Goal: Complete application form

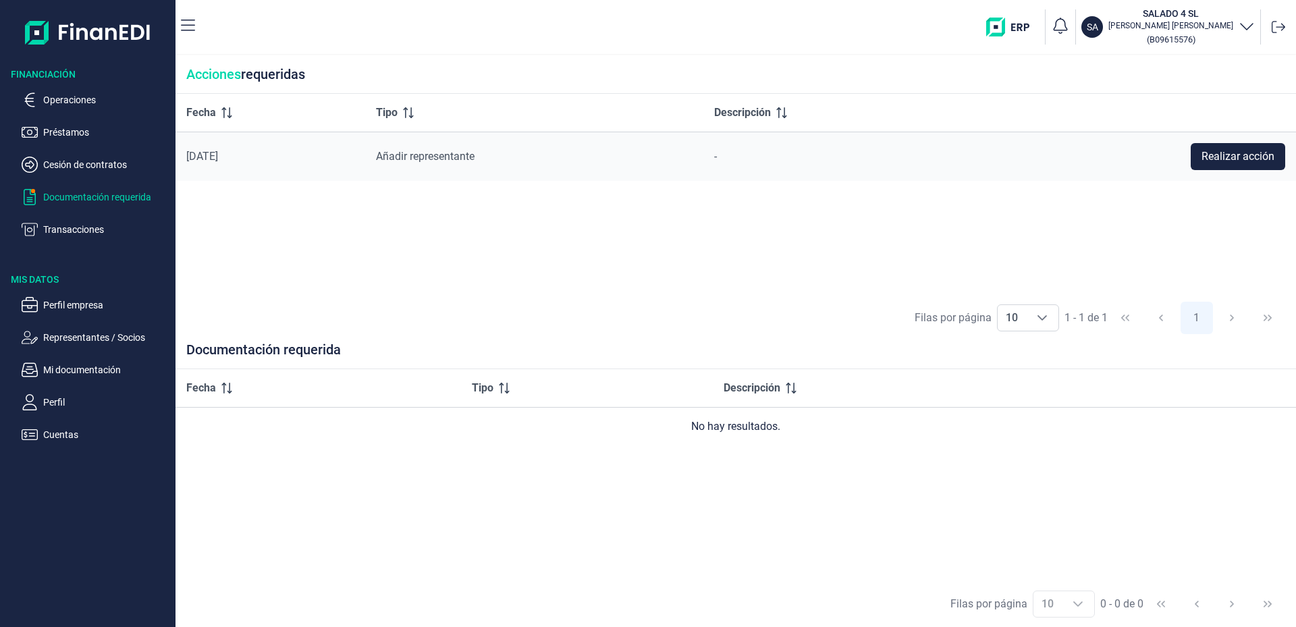
click at [129, 190] on p "Documentación requerida" at bounding box center [106, 197] width 127 height 16
click at [118, 198] on p "Documentación requerida" at bounding box center [106, 197] width 127 height 16
click at [1215, 160] on span "Realizar acción" at bounding box center [1237, 156] width 73 height 16
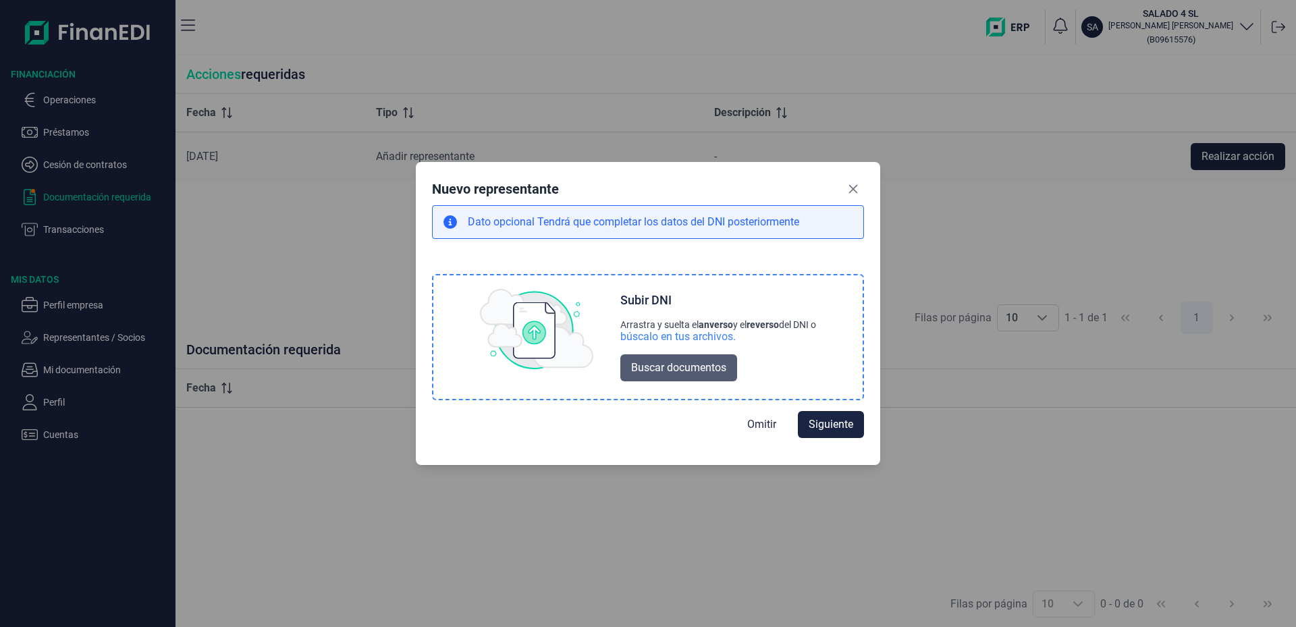
click at [677, 368] on span "Buscar documentos" at bounding box center [678, 368] width 95 height 16
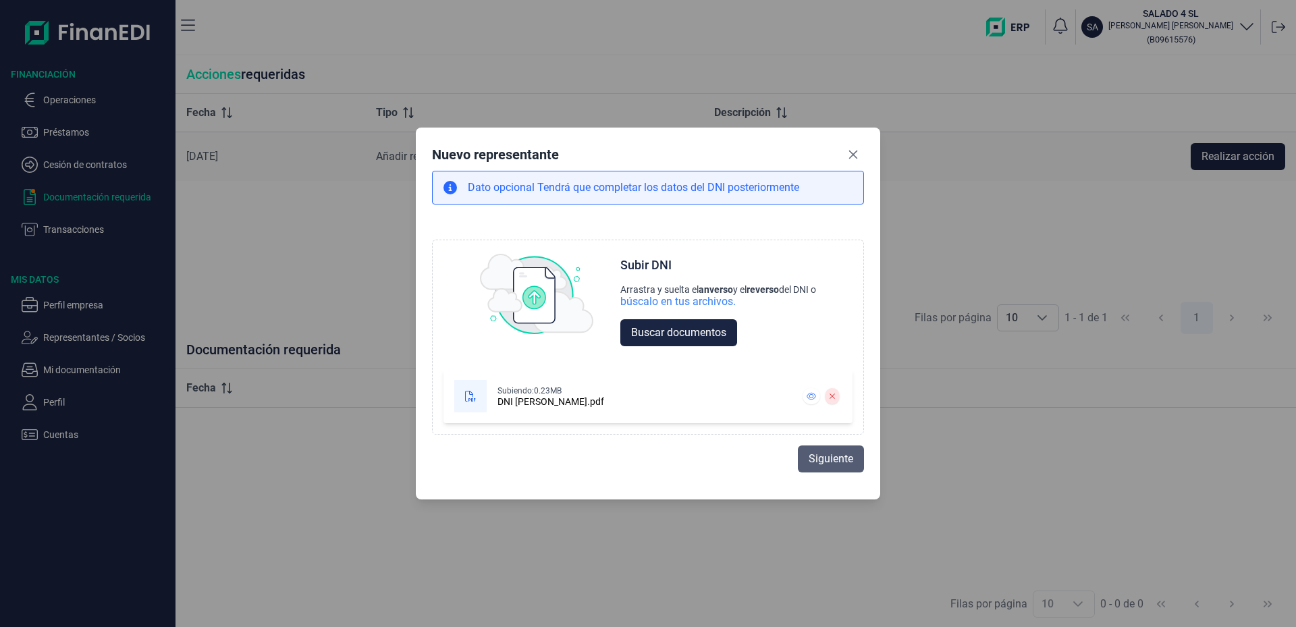
click at [830, 458] on span "Siguiente" at bounding box center [831, 459] width 45 height 16
select select "ES"
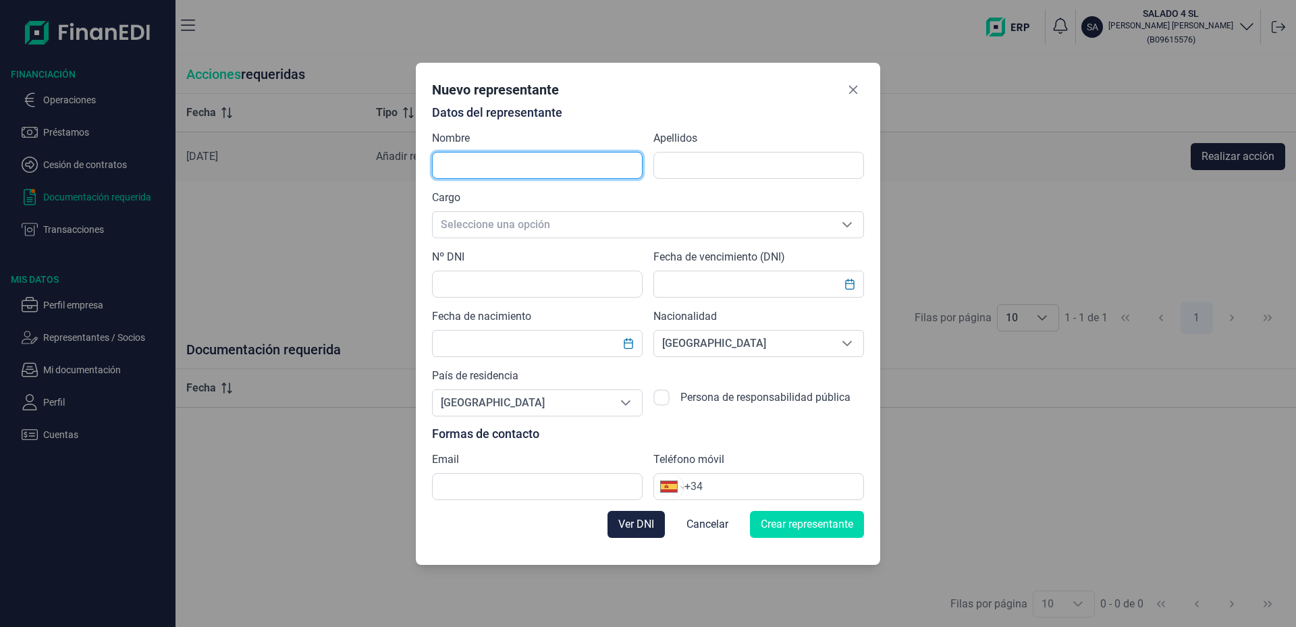
click at [562, 171] on input "text" at bounding box center [537, 165] width 211 height 27
type input "[PERSON_NAME]"
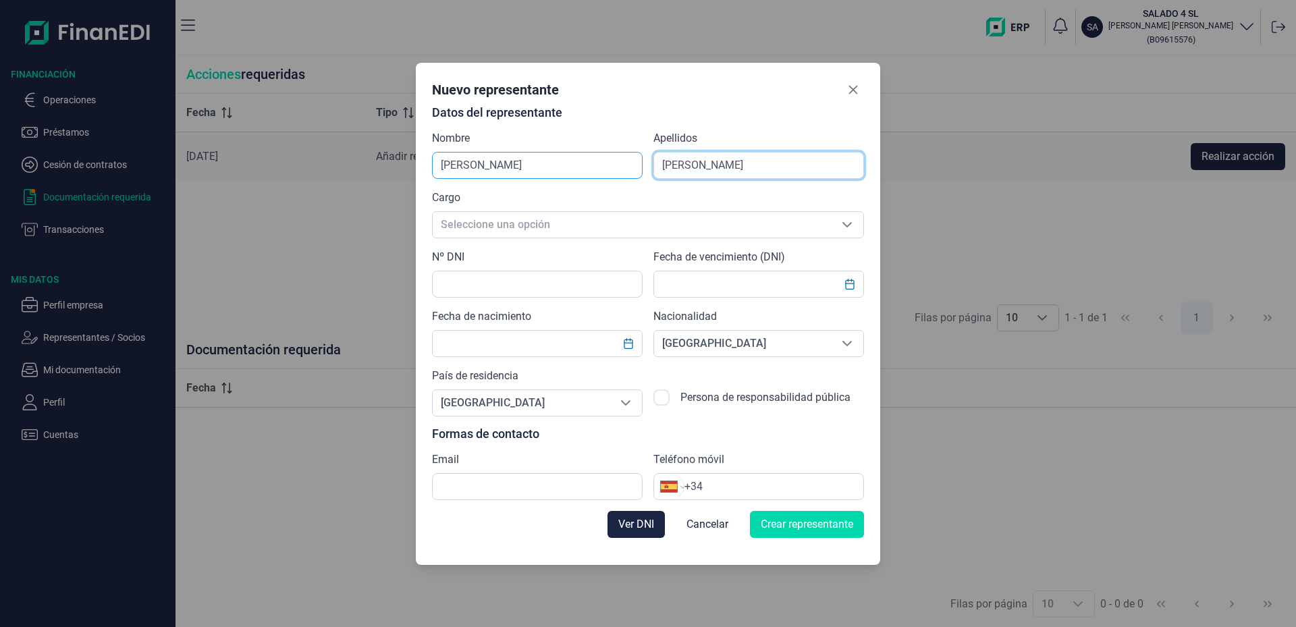
type input "[PERSON_NAME]"
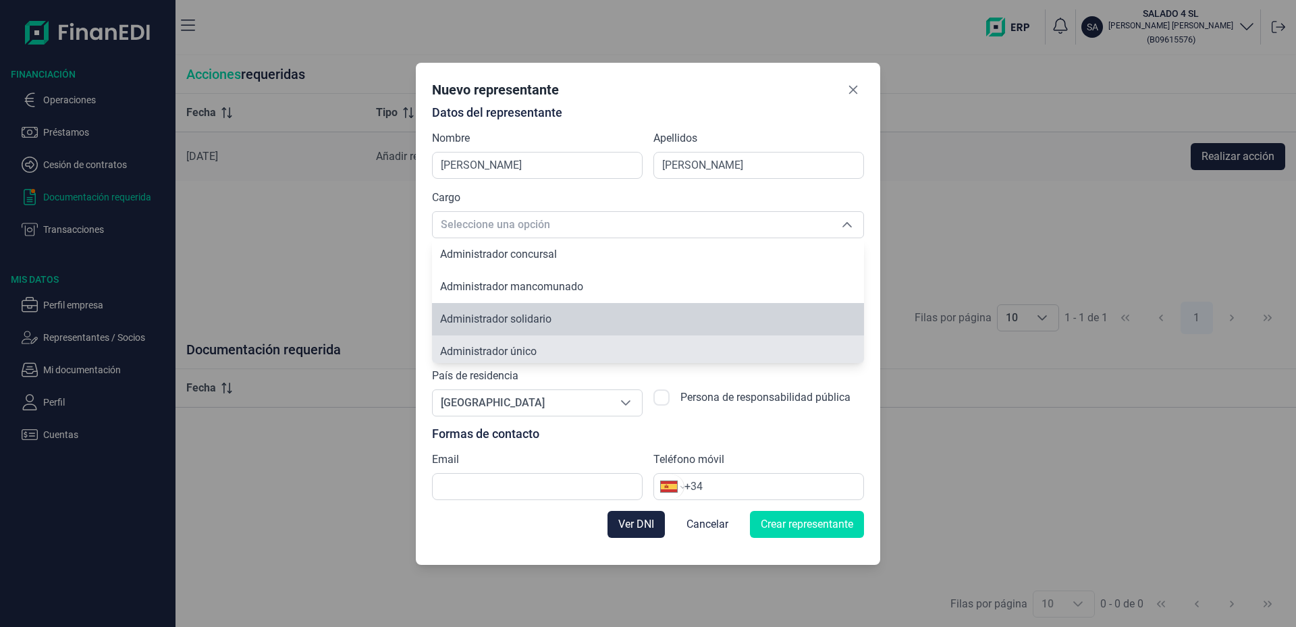
scroll to position [5, 0]
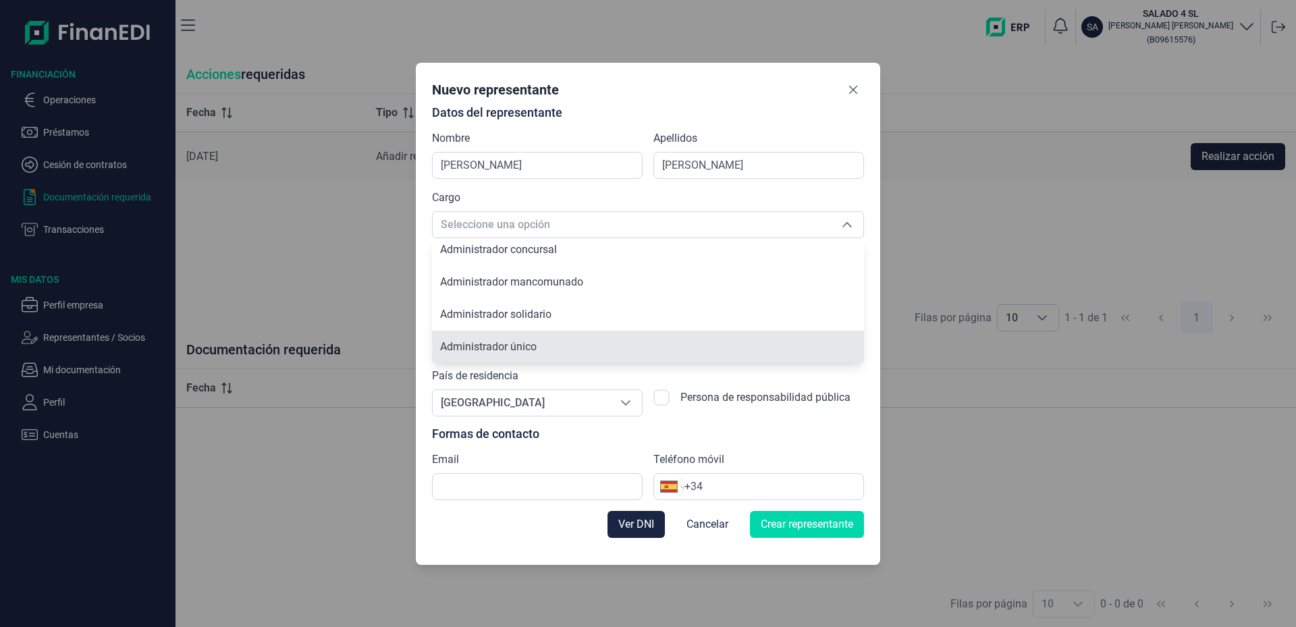
click at [543, 349] on li "Administrador único" at bounding box center [648, 347] width 432 height 32
type input "Administrador único"
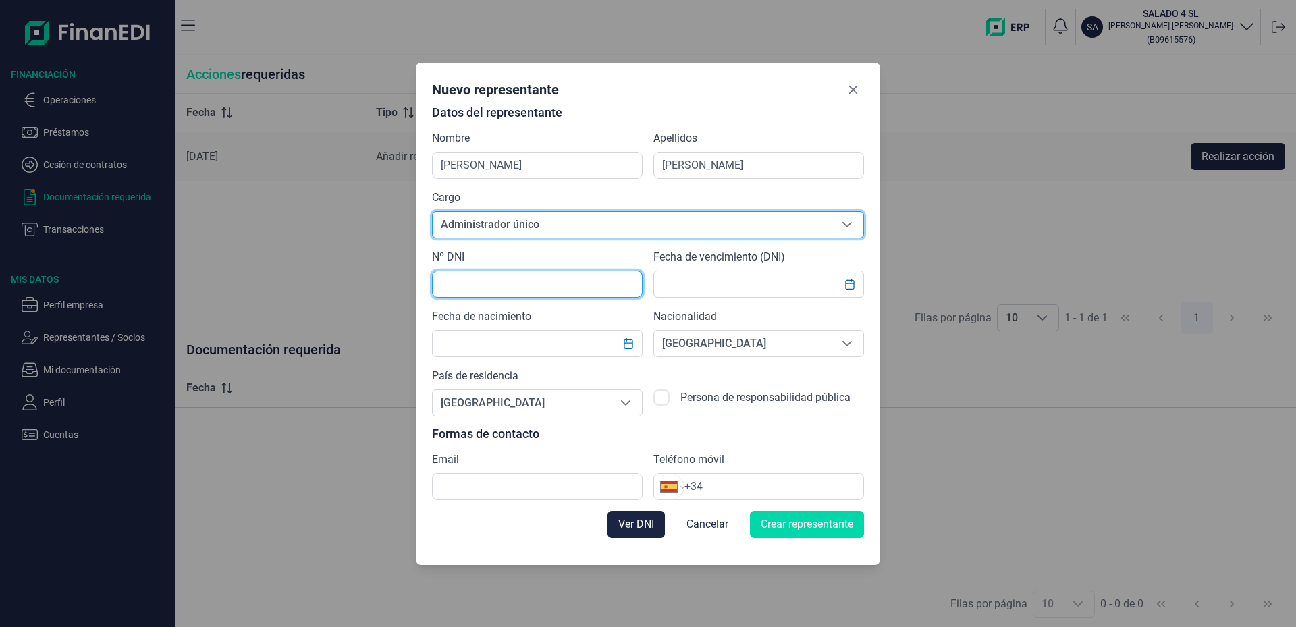
click at [560, 285] on input "text" at bounding box center [537, 284] width 211 height 27
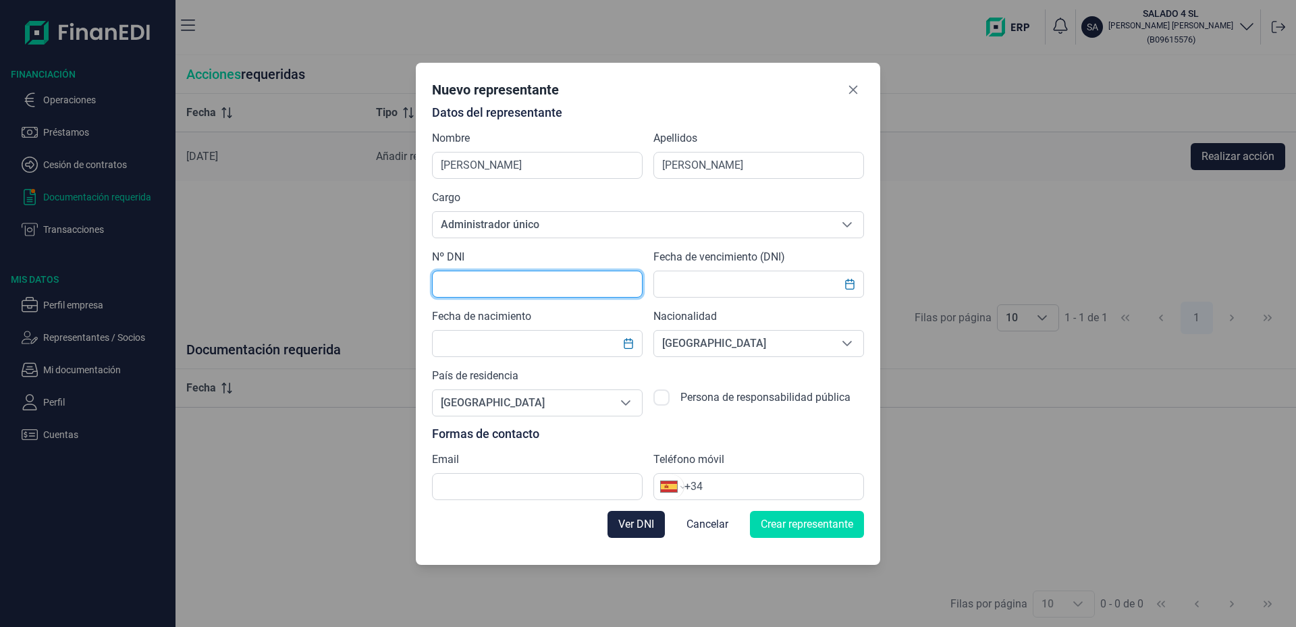
click at [516, 279] on input "text" at bounding box center [537, 284] width 211 height 27
type input "27313347L"
click at [856, 288] on button "Choose Date" at bounding box center [850, 284] width 26 height 24
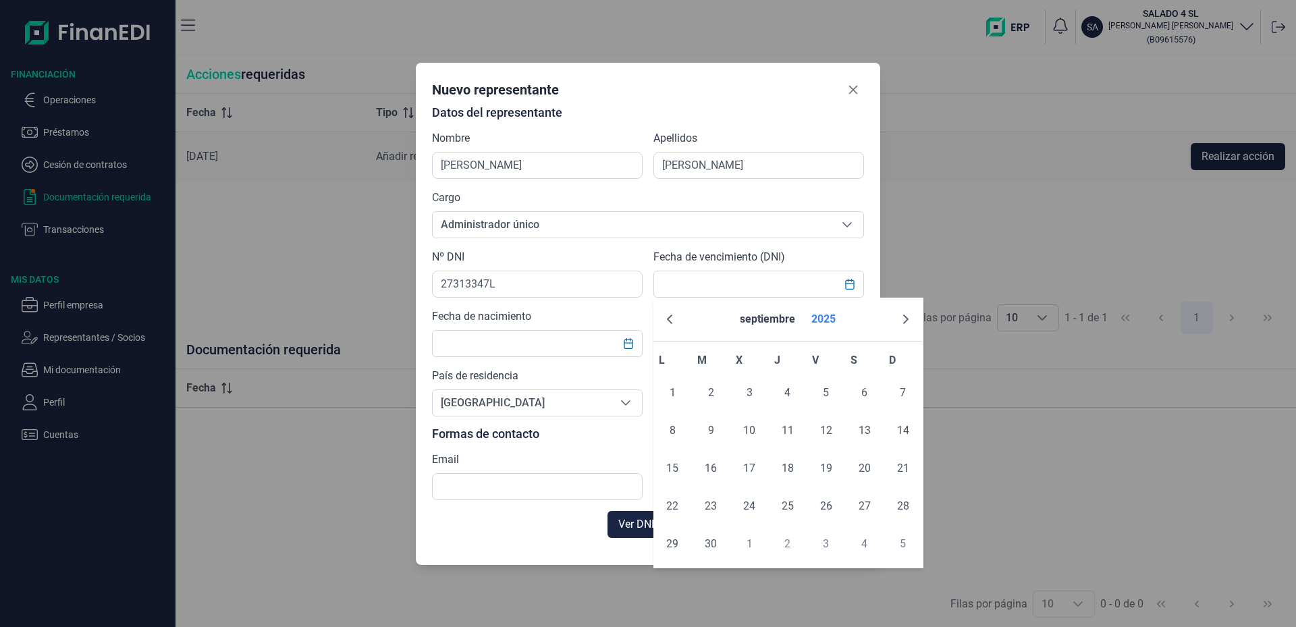
click at [829, 320] on button "2025" at bounding box center [823, 319] width 35 height 32
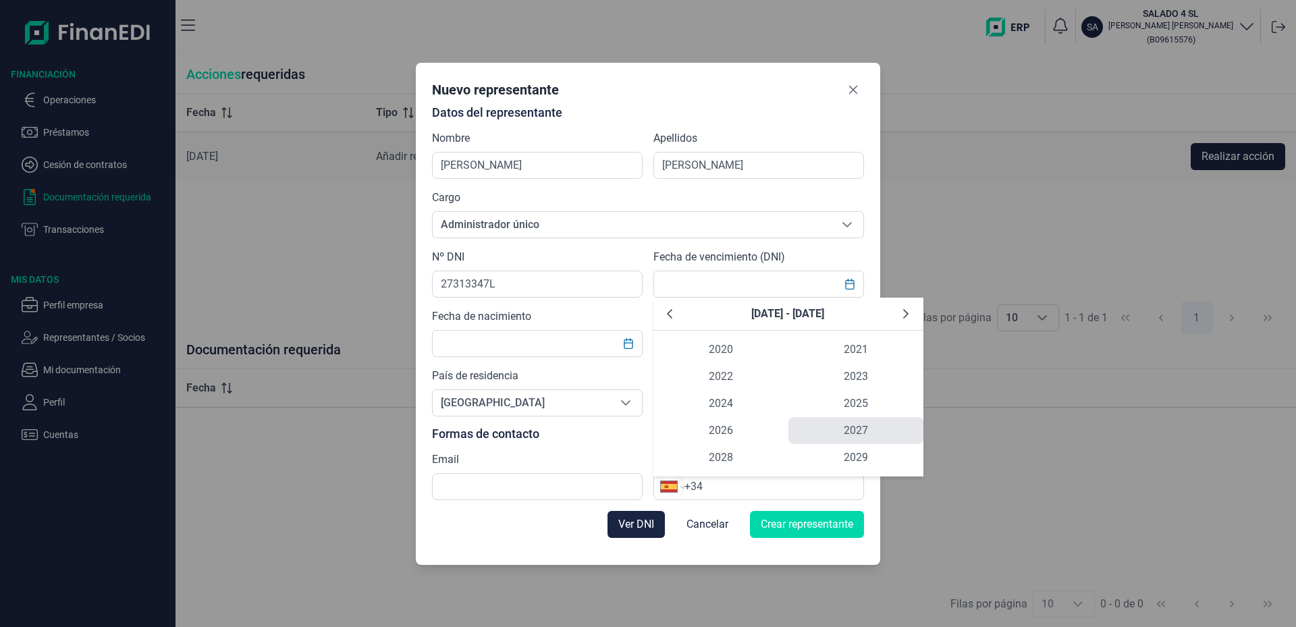
click at [849, 429] on span "2027" at bounding box center [855, 430] width 135 height 27
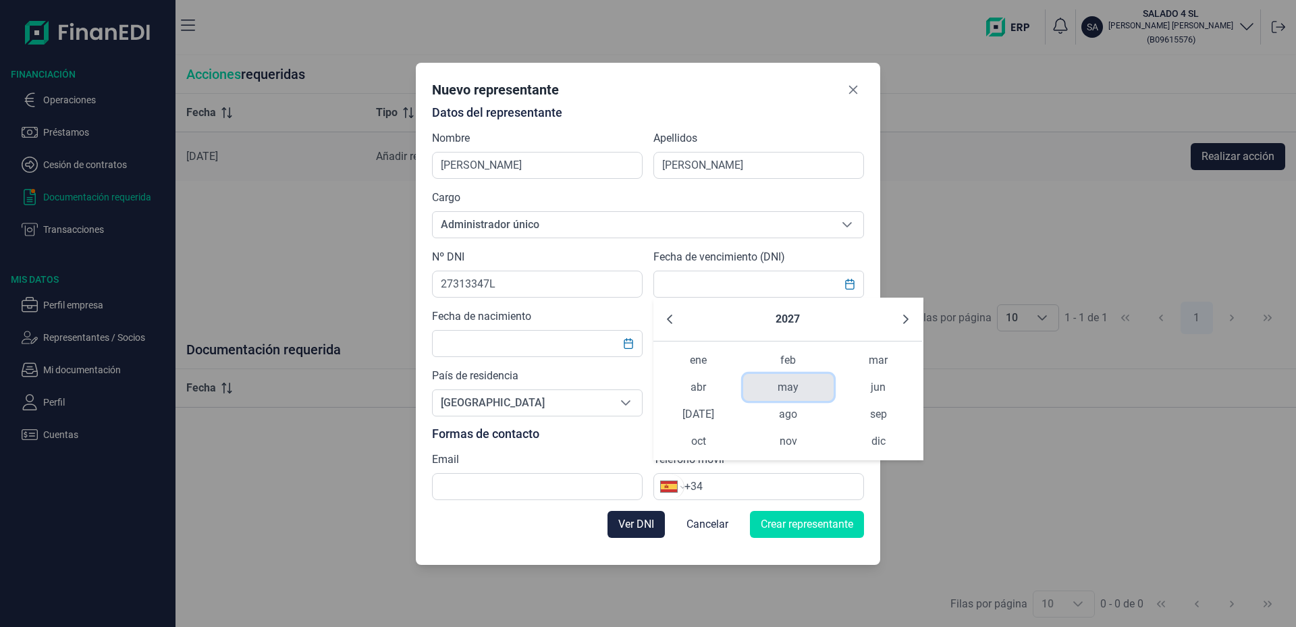
click at [794, 388] on span "may" at bounding box center [788, 387] width 90 height 27
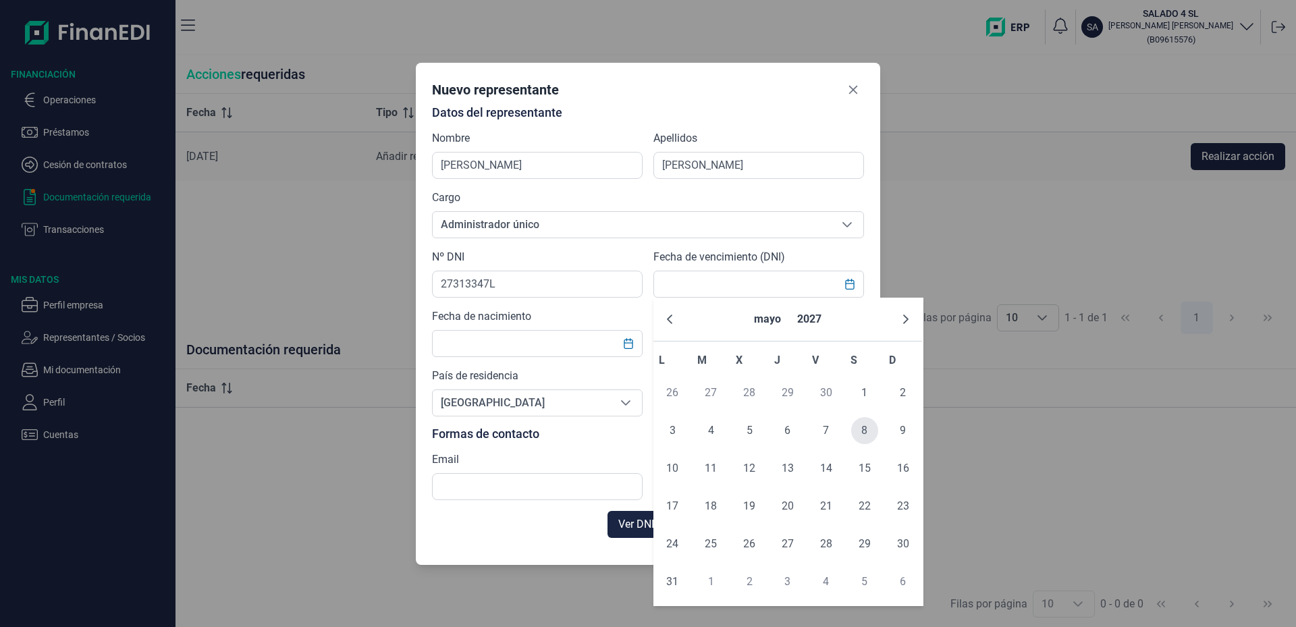
click at [863, 431] on span "8" at bounding box center [864, 430] width 27 height 27
type input "[DATE]"
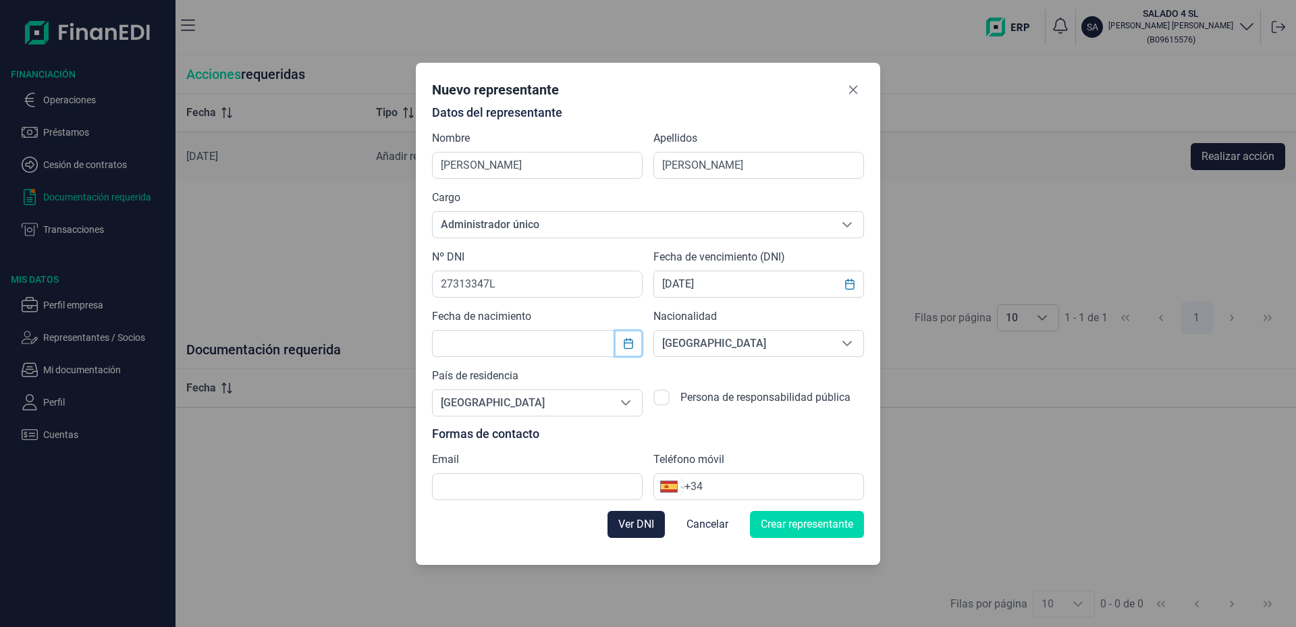
click at [632, 344] on icon "Choose Date" at bounding box center [628, 343] width 9 height 11
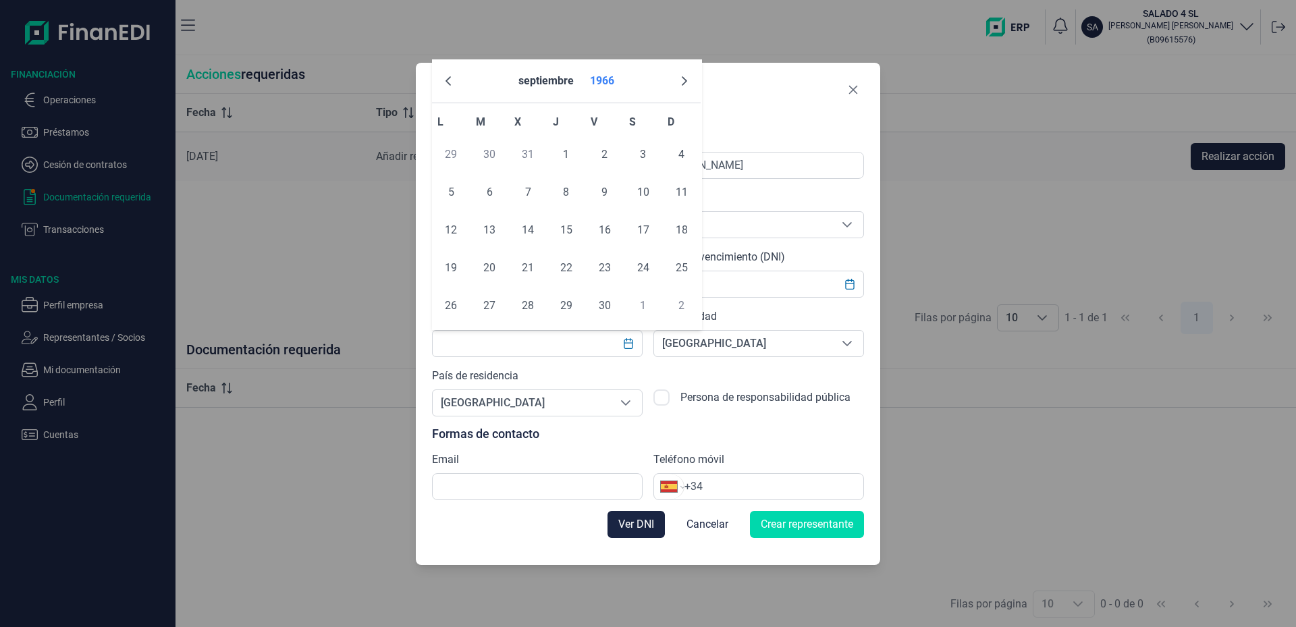
click at [610, 78] on button "1966" at bounding box center [601, 81] width 35 height 32
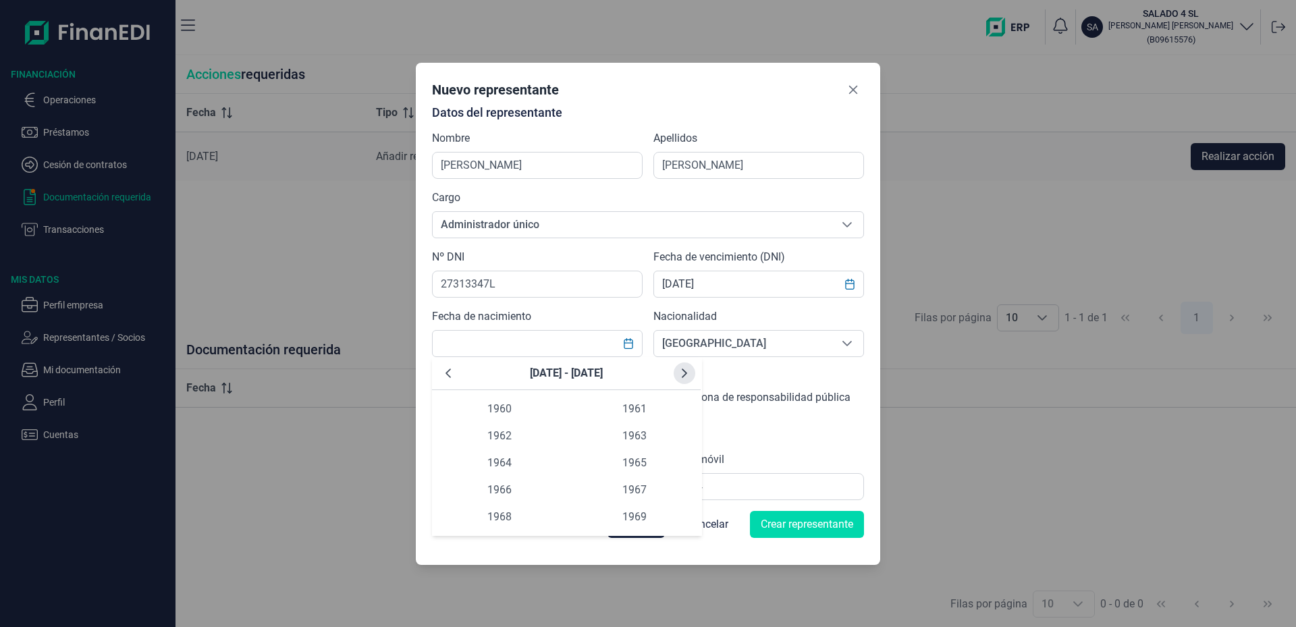
click at [687, 374] on icon "Next Decade" at bounding box center [684, 373] width 11 height 11
click at [505, 441] on span "1972" at bounding box center [499, 435] width 135 height 27
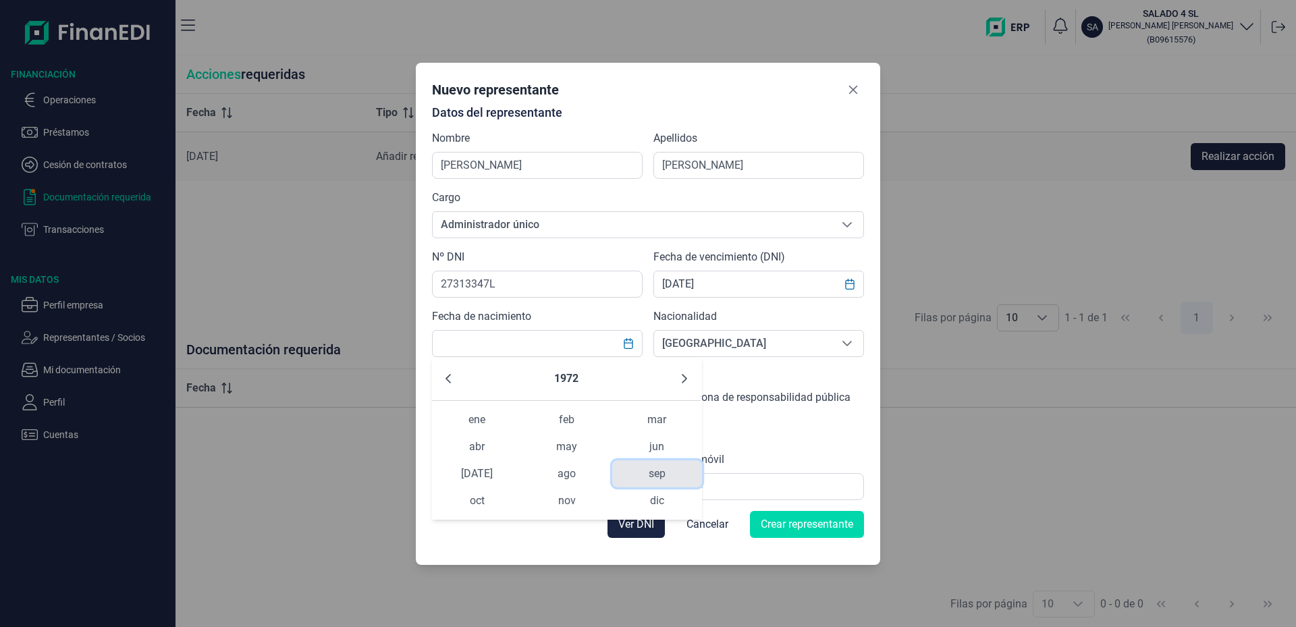
click at [660, 476] on span "sep" at bounding box center [657, 473] width 90 height 27
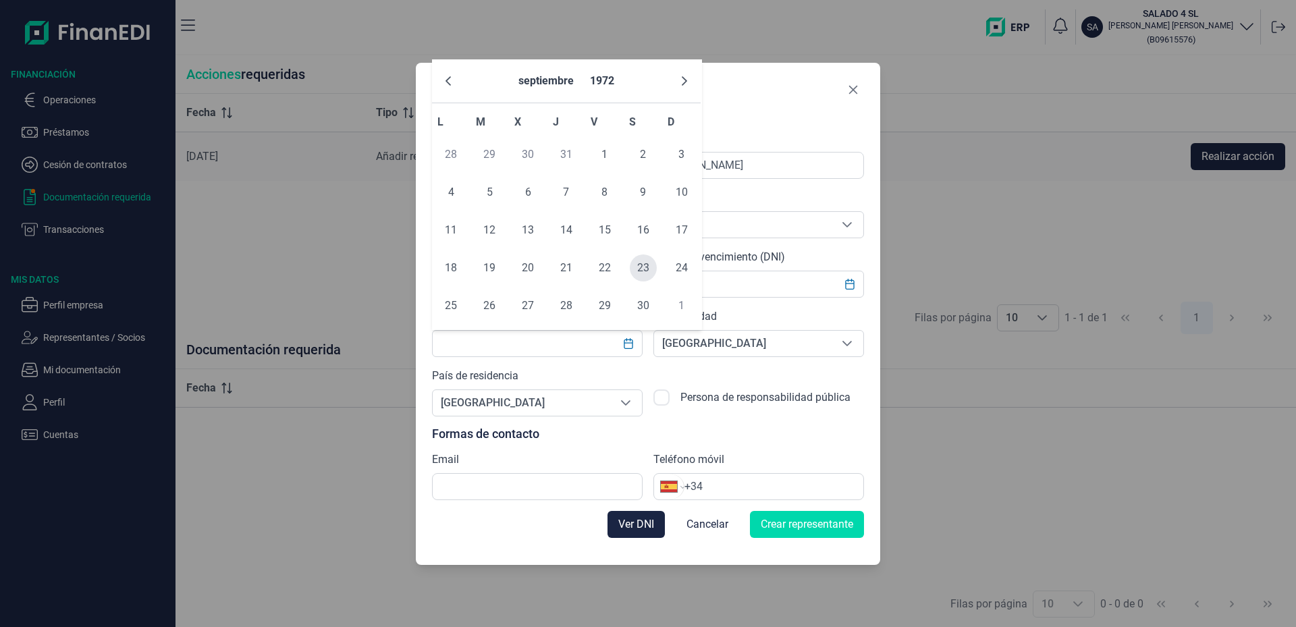
click at [642, 266] on span "23" at bounding box center [643, 267] width 27 height 27
type input "[DATE]"
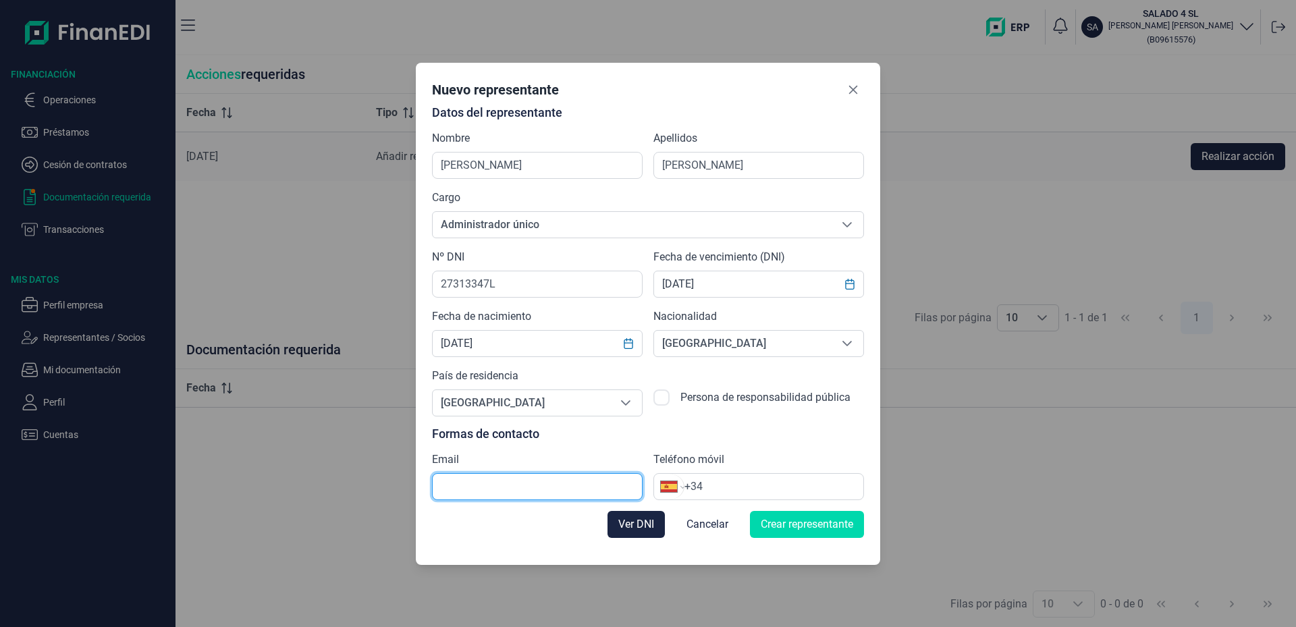
click at [592, 483] on input "text" at bounding box center [537, 486] width 211 height 27
type input "V"
type input "[EMAIL_ADDRESS][DOMAIN_NAME]"
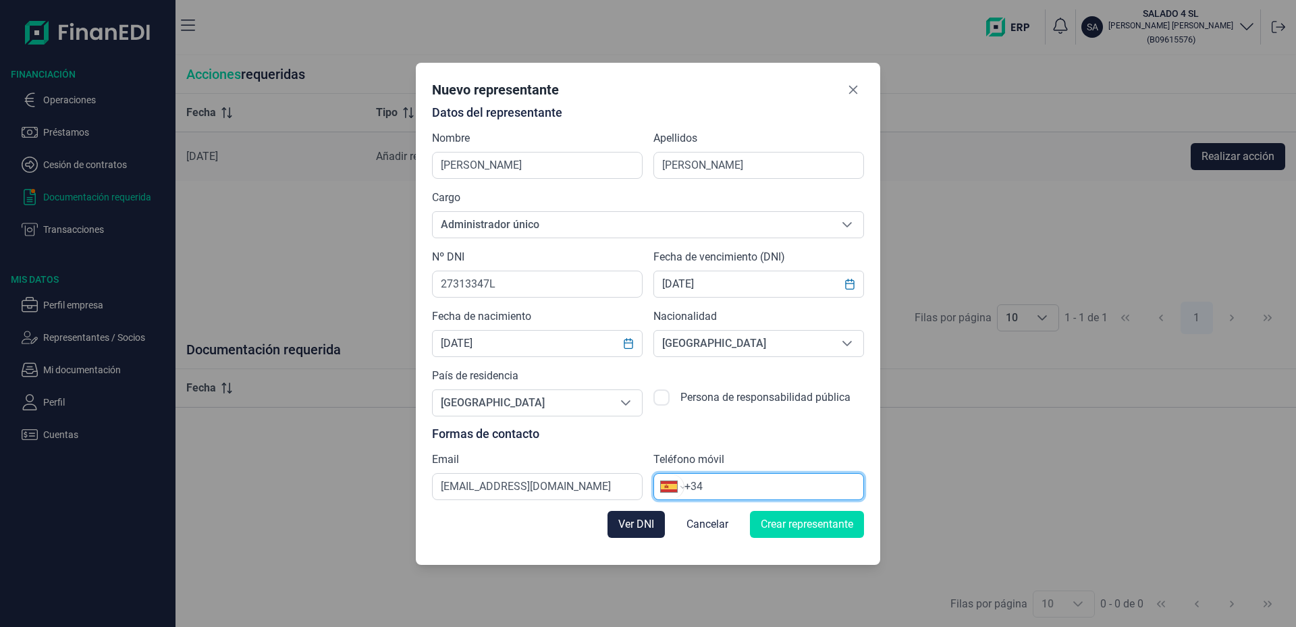
click at [769, 487] on input "+34" at bounding box center [773, 486] width 179 height 16
type input "[PHONE_NUMBER]"
click at [792, 525] on span "Crear representante" at bounding box center [807, 524] width 92 height 16
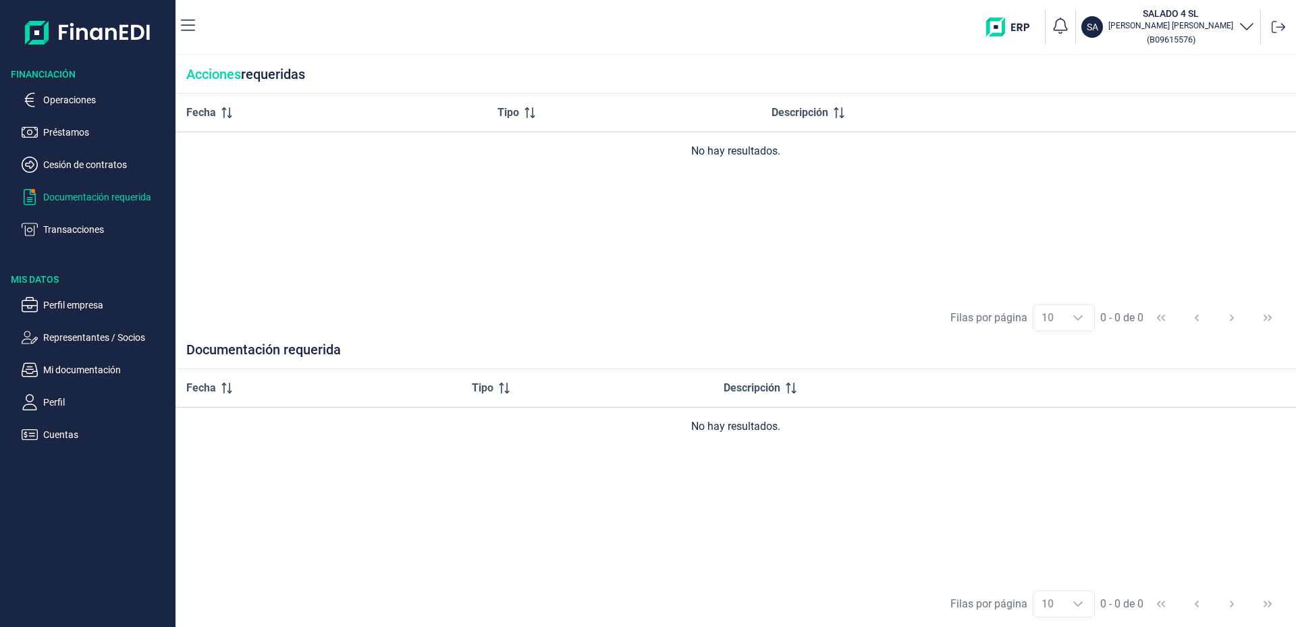
click at [82, 202] on p "Documentación requerida" at bounding box center [106, 197] width 127 height 16
click at [94, 308] on p "Perfil empresa" at bounding box center [106, 305] width 127 height 16
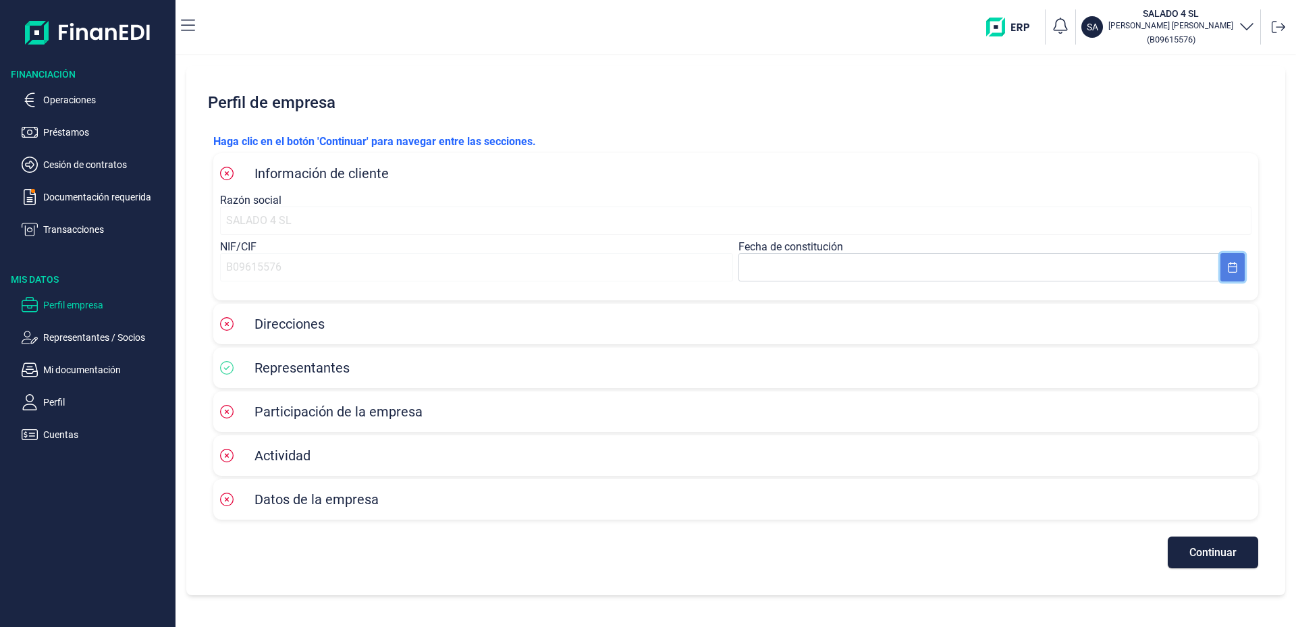
click at [1233, 272] on icon "Choose Date" at bounding box center [1232, 267] width 9 height 11
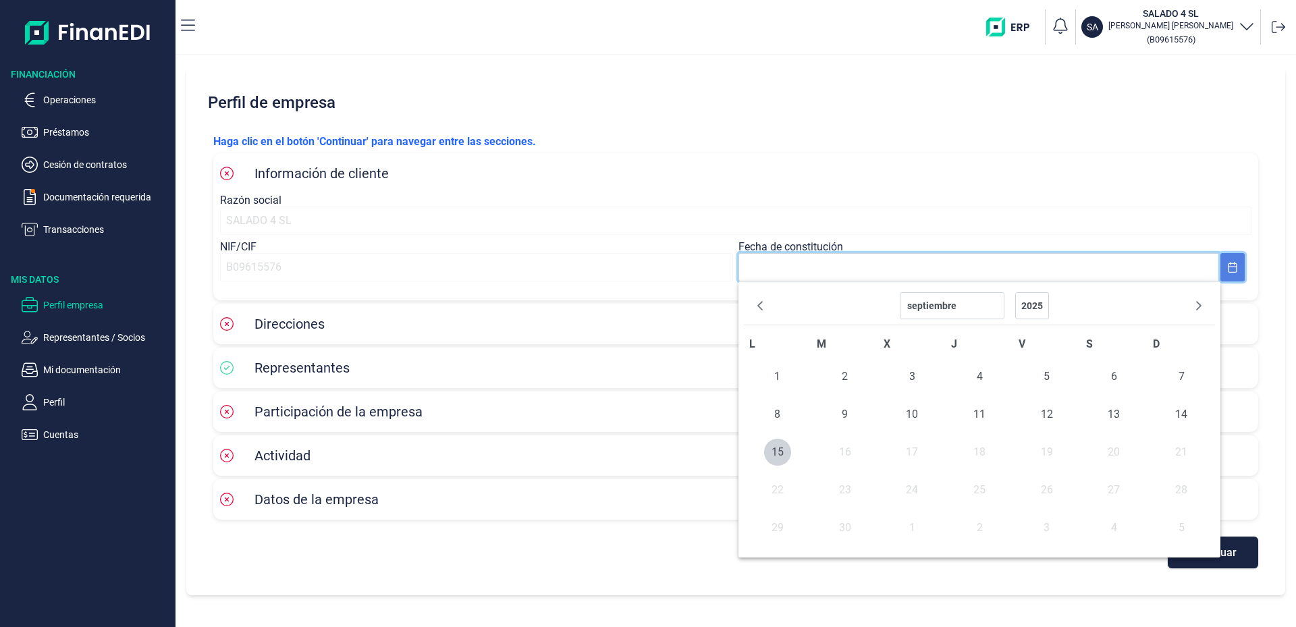
click at [1233, 272] on icon "Choose Date" at bounding box center [1232, 267] width 9 height 11
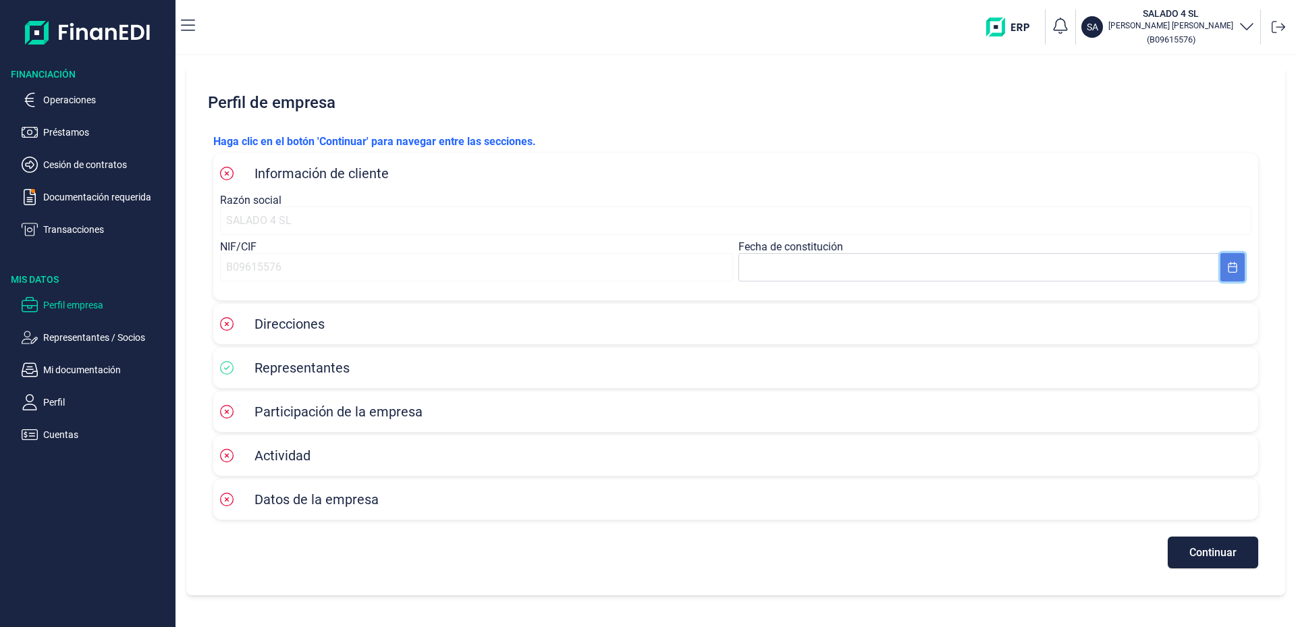
click at [1238, 269] on button "Choose Date" at bounding box center [1232, 267] width 24 height 28
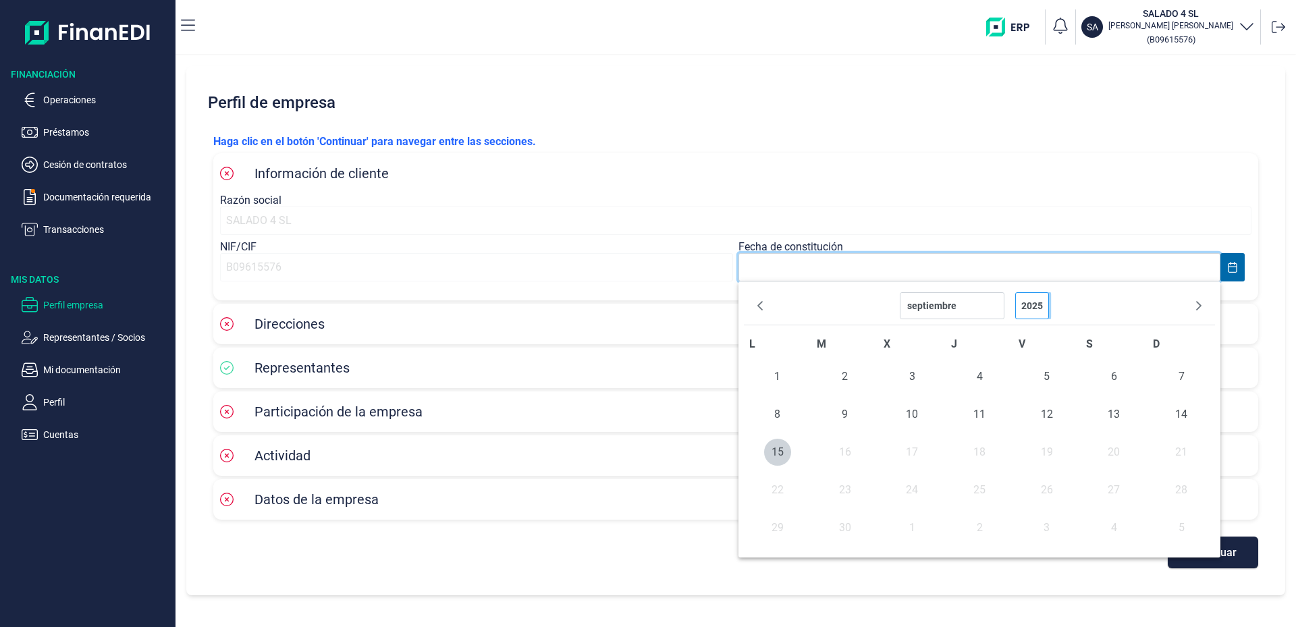
click at [1015, 292] on select "2025 2024 2023 2022 2021 2020 2019 2018 2017 2016 2015 2014 2013 2012 2011 2010…" at bounding box center [1032, 305] width 34 height 27
select select "8"
select select "2022"
click at [900, 292] on select "diciembre noviembre octubre septiembre agosto [PERSON_NAME] [PERSON_NAME] febre…" at bounding box center [952, 305] width 105 height 27
select select "0"
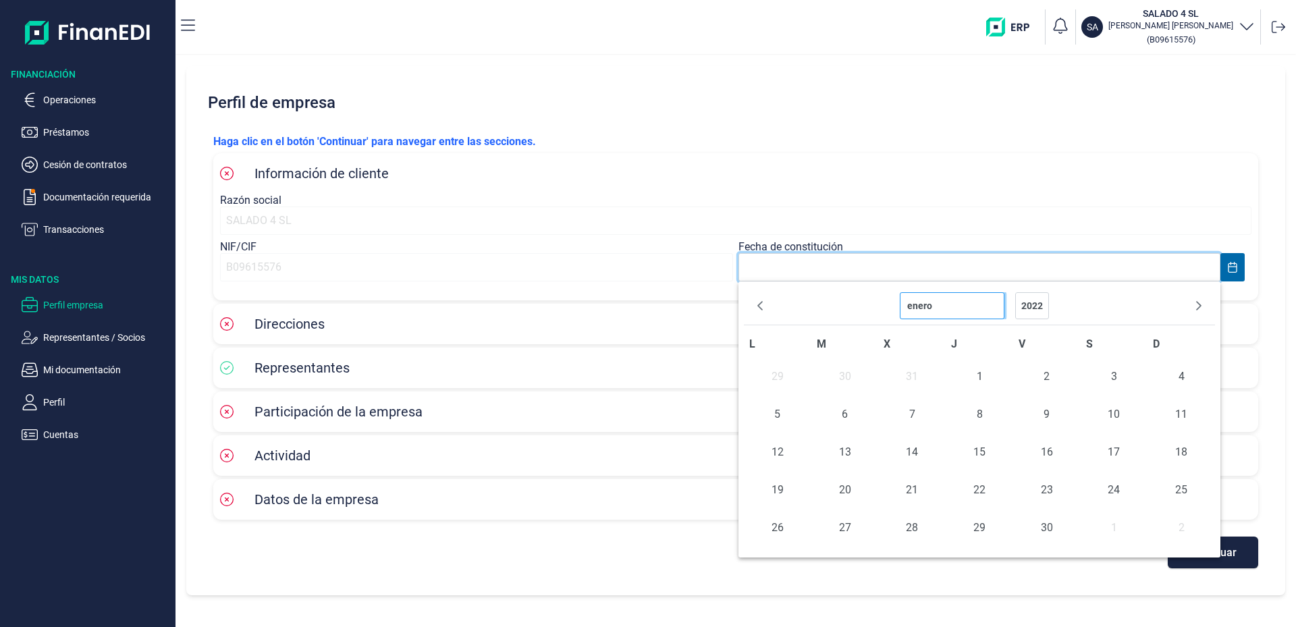
select select "2022"
click at [979, 453] on span "13" at bounding box center [979, 452] width 27 height 27
type input "[DATE]"
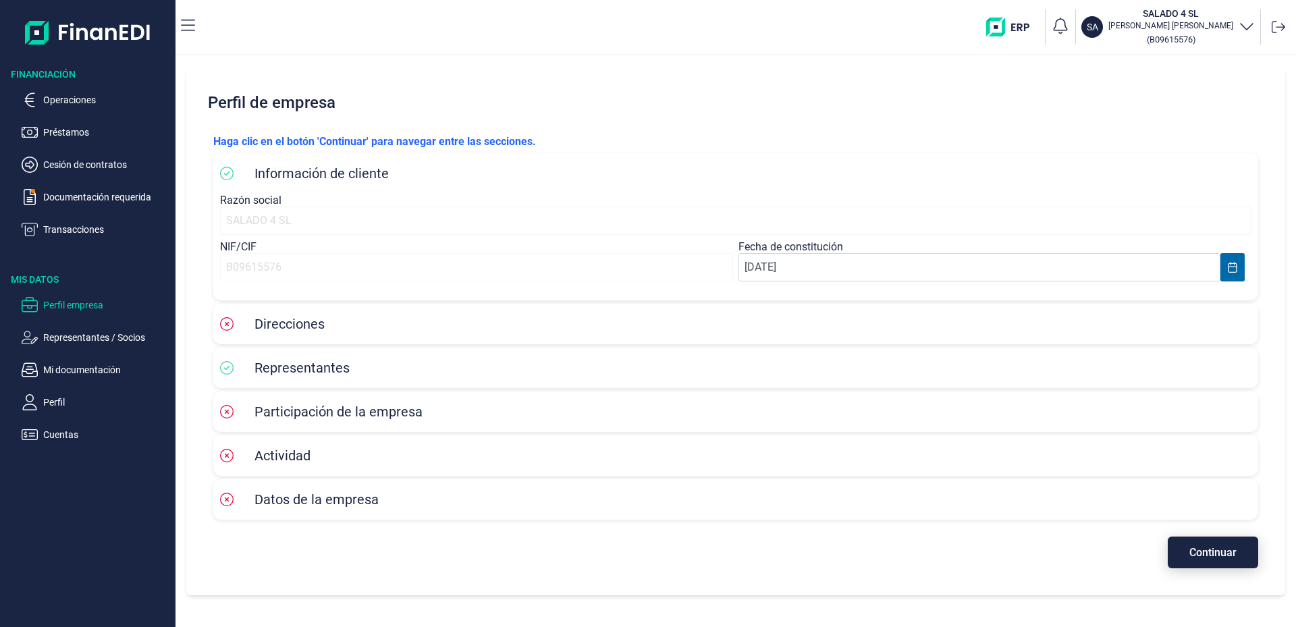
click at [1190, 559] on button "Continuar" at bounding box center [1213, 553] width 90 height 32
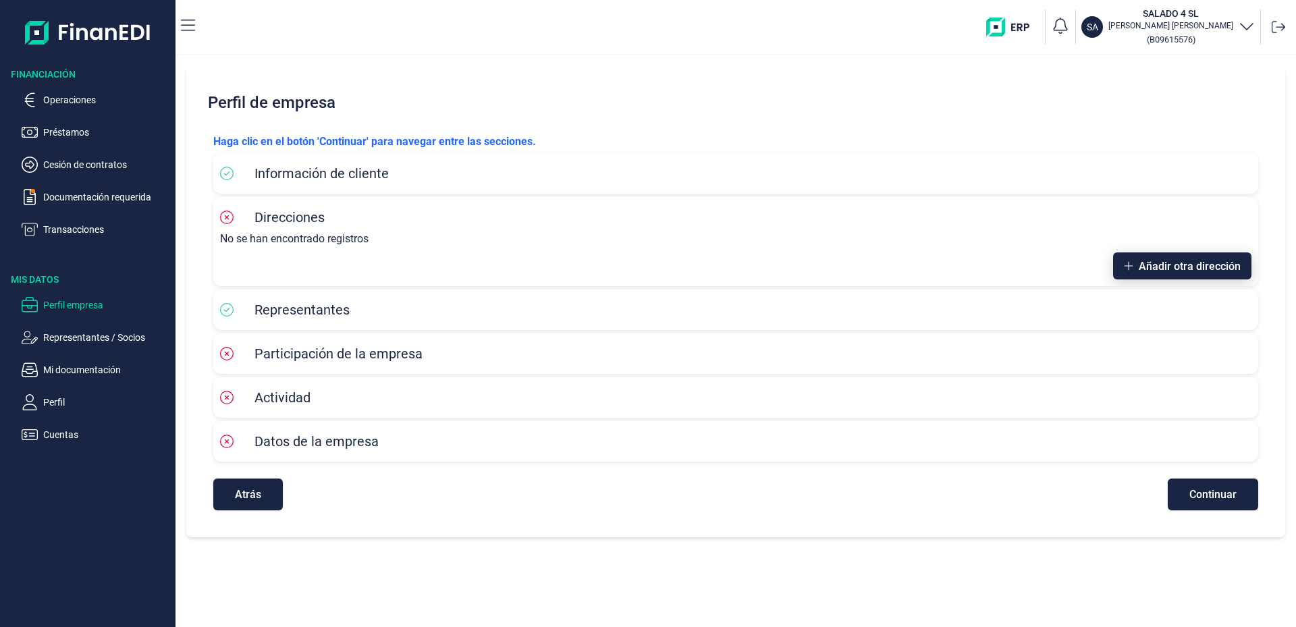
click at [1195, 271] on span "Añadir otra dirección" at bounding box center [1190, 266] width 102 height 10
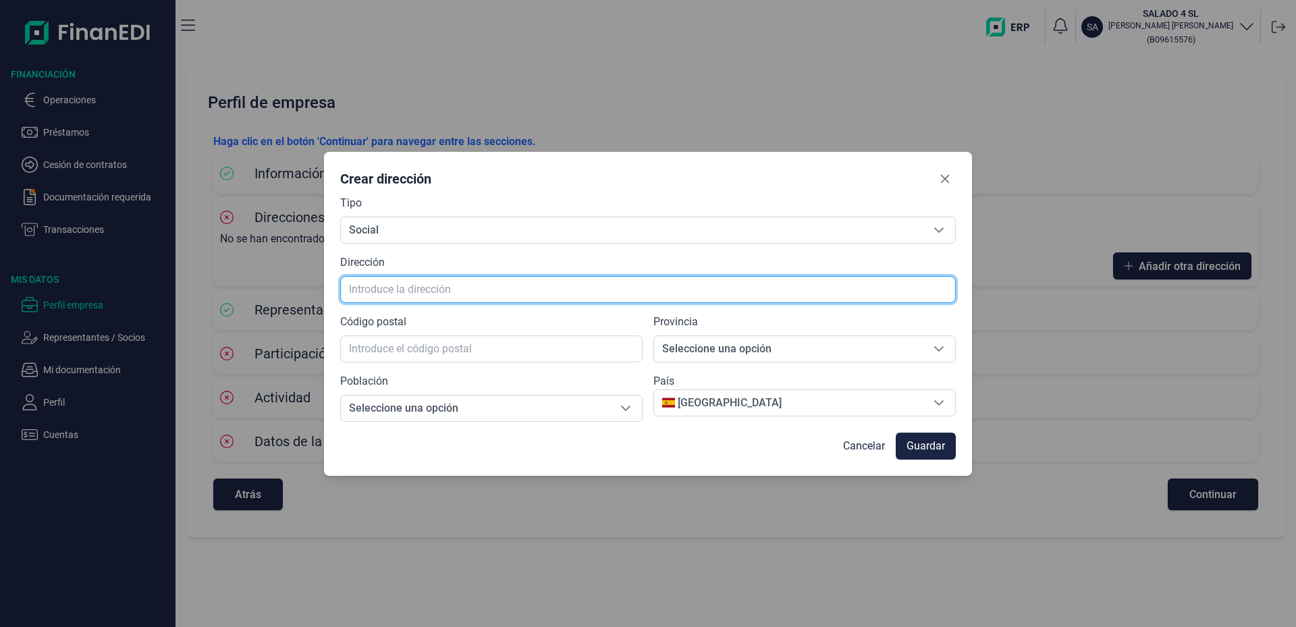
click at [622, 292] on input "text" at bounding box center [647, 289] width 615 height 27
type input "[STREET_ADDRESS]"
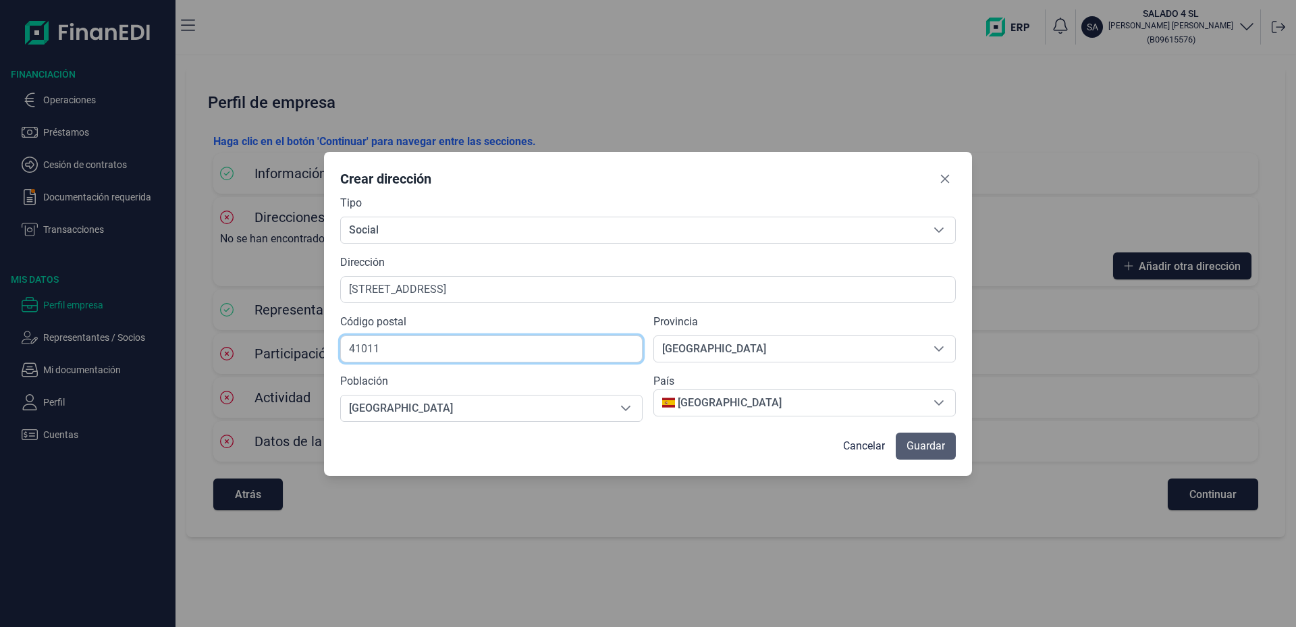
type input "41011"
drag, startPoint x: 925, startPoint y: 447, endPoint x: 915, endPoint y: 470, distance: 25.7
click at [925, 447] on span "Guardar" at bounding box center [925, 446] width 38 height 16
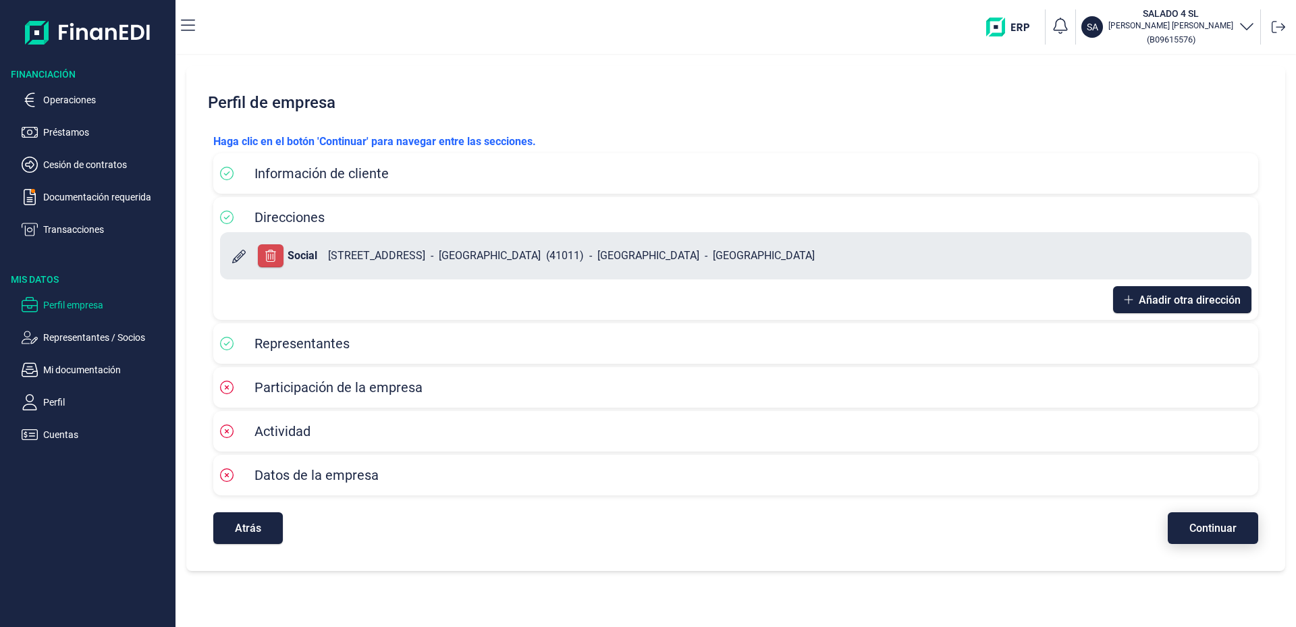
click at [1205, 528] on span "Continuar" at bounding box center [1212, 528] width 47 height 10
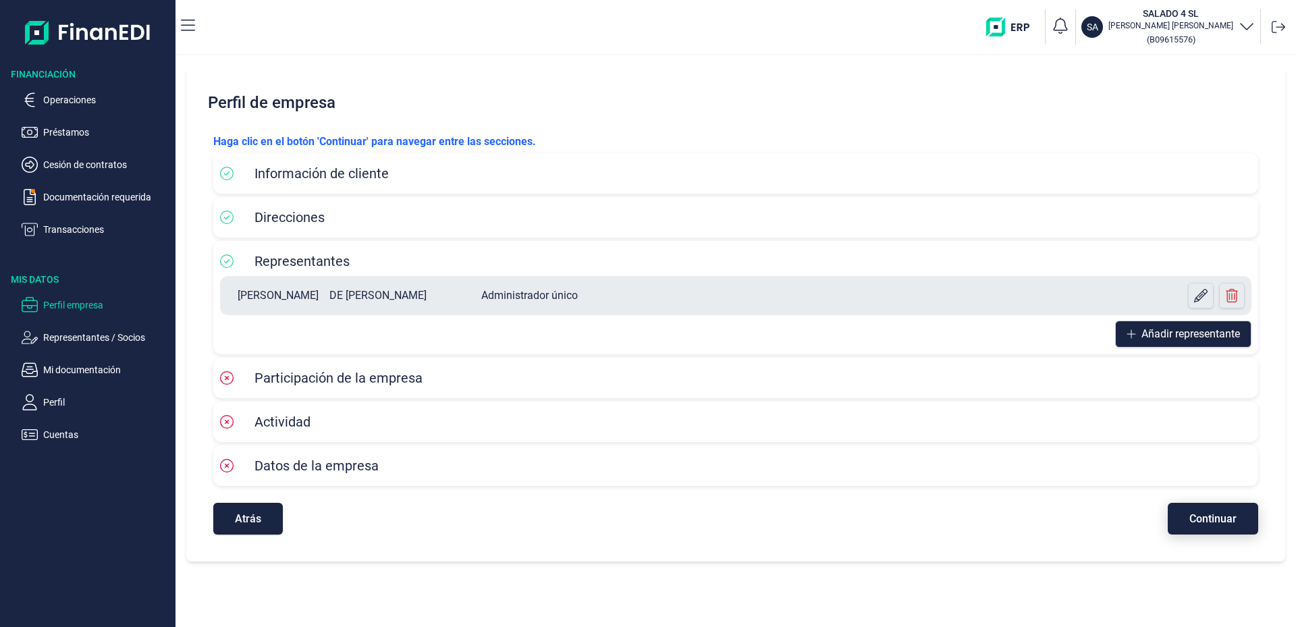
click at [1219, 526] on button "Continuar" at bounding box center [1213, 519] width 90 height 32
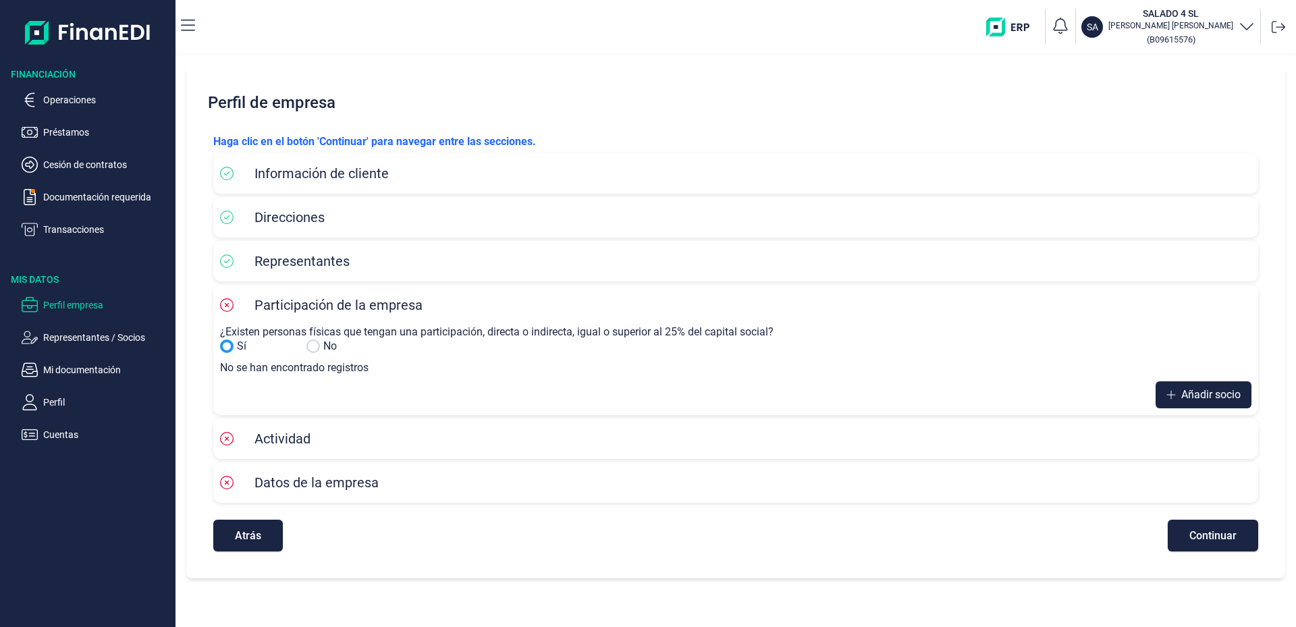
drag, startPoint x: 317, startPoint y: 342, endPoint x: 361, endPoint y: 414, distance: 83.9
click at [317, 344] on input "Sí" at bounding box center [312, 345] width 13 height 13
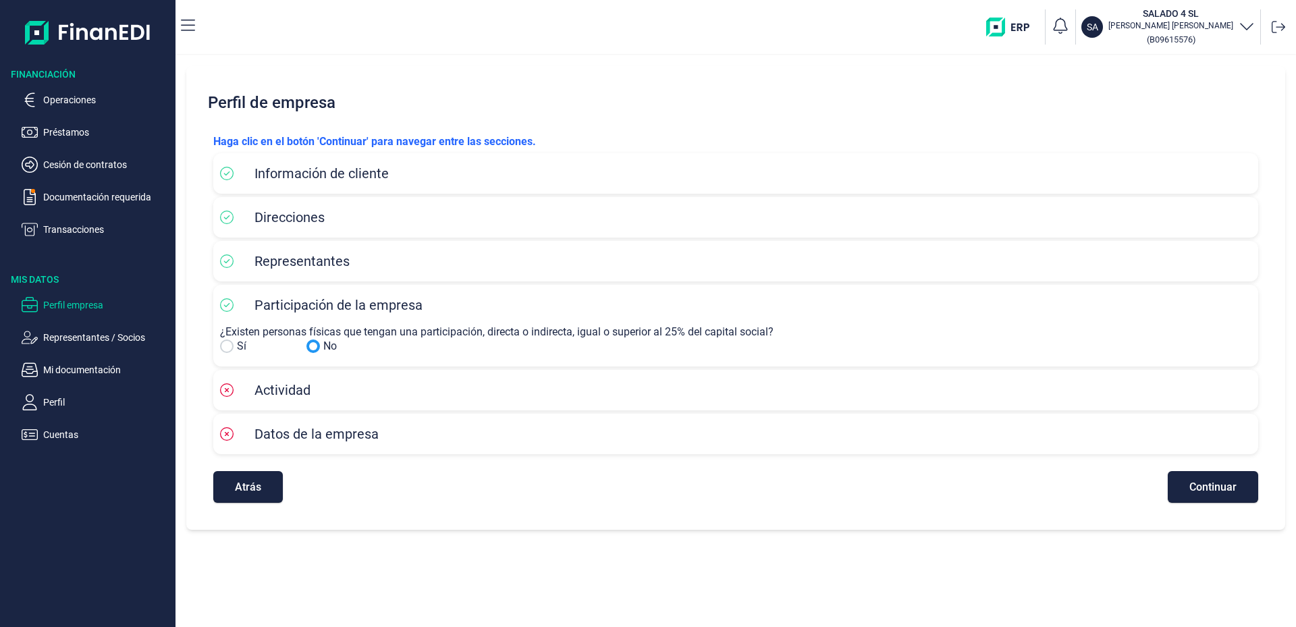
drag, startPoint x: 1233, startPoint y: 492, endPoint x: 1224, endPoint y: 496, distance: 9.7
click at [1230, 492] on span "Continuar" at bounding box center [1212, 487] width 47 height 10
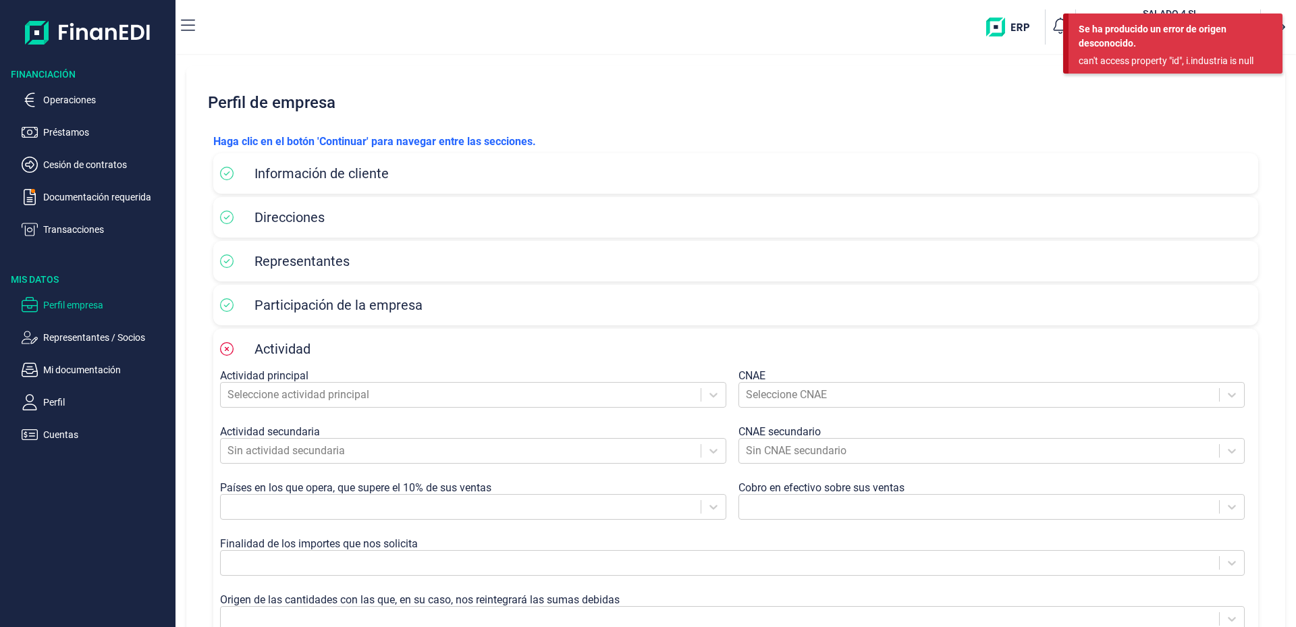
click at [75, 303] on p "Perfil empresa" at bounding box center [106, 305] width 127 height 16
click at [71, 102] on p "Operaciones" at bounding box center [106, 100] width 127 height 16
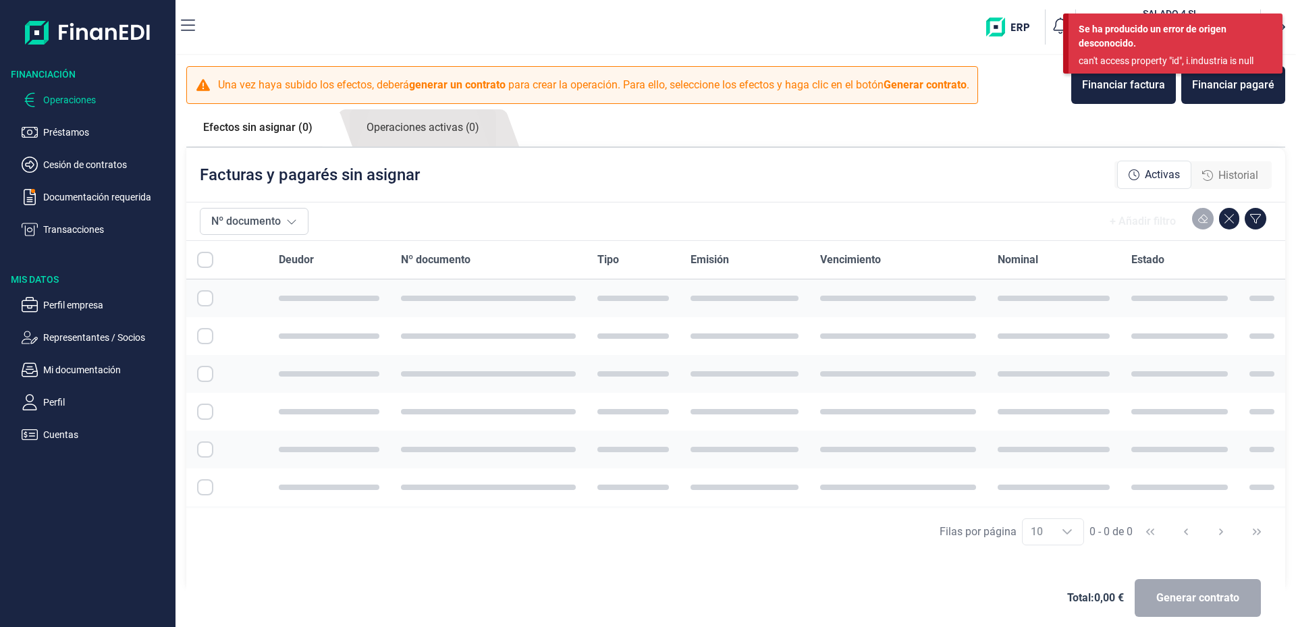
checkbox input "true"
